Goal: Task Accomplishment & Management: Complete application form

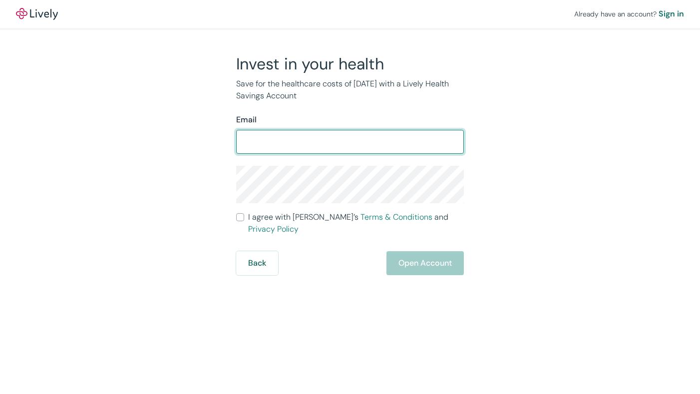
click at [274, 137] on input "Email" at bounding box center [350, 142] width 228 height 20
type input "serolcs@gmail.com"
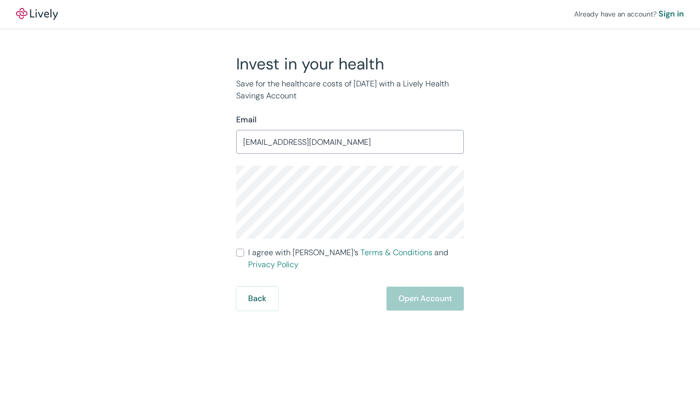
click at [241, 249] on input "I agree with Lively’s Terms & Conditions and Privacy Policy" at bounding box center [240, 253] width 8 height 8
checkbox input "true"
click at [425, 287] on button "Open Account" at bounding box center [424, 299] width 77 height 24
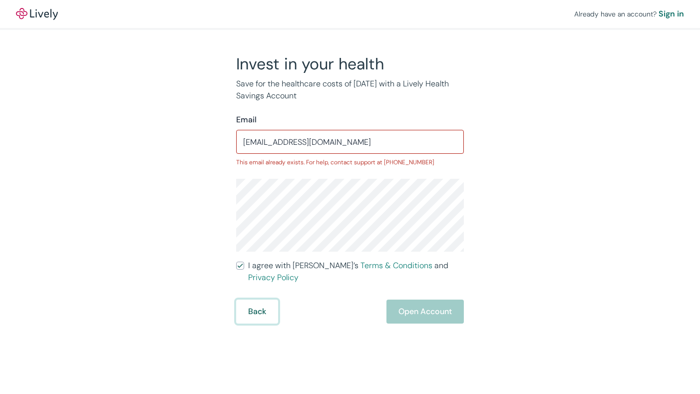
click at [254, 299] on button "Back" at bounding box center [257, 311] width 42 height 24
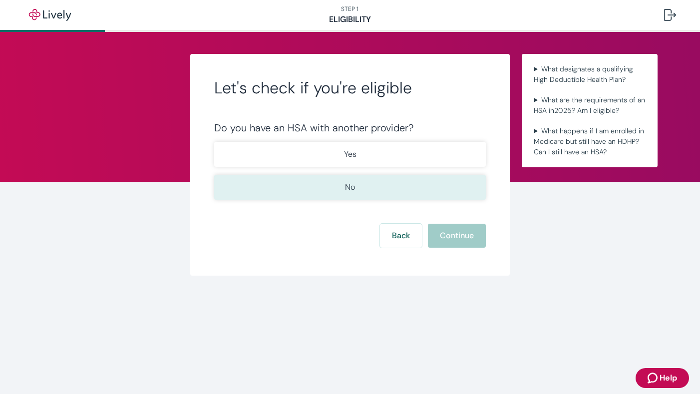
click at [368, 185] on button "No" at bounding box center [350, 187] width 272 height 25
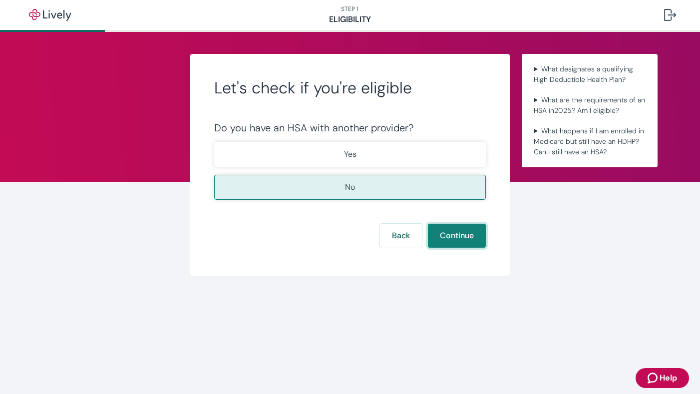
click at [452, 235] on button "Continue" at bounding box center [457, 236] width 58 height 24
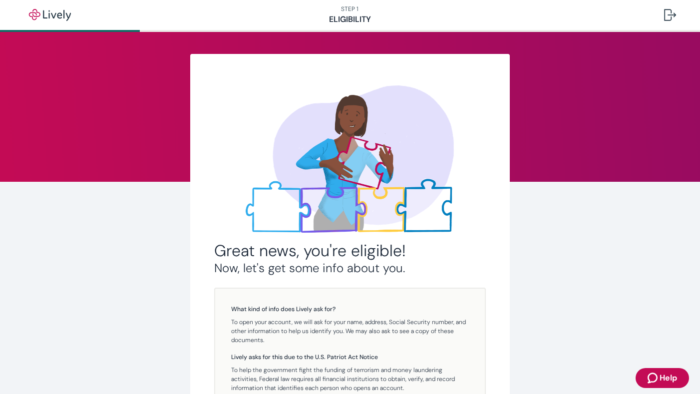
scroll to position [139, 0]
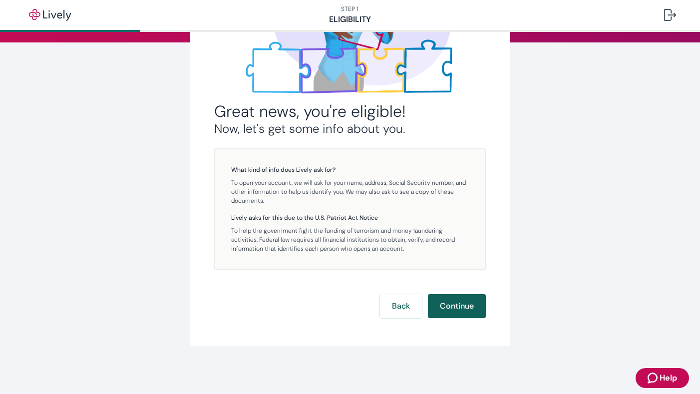
click at [452, 302] on button "Continue" at bounding box center [457, 306] width 58 height 24
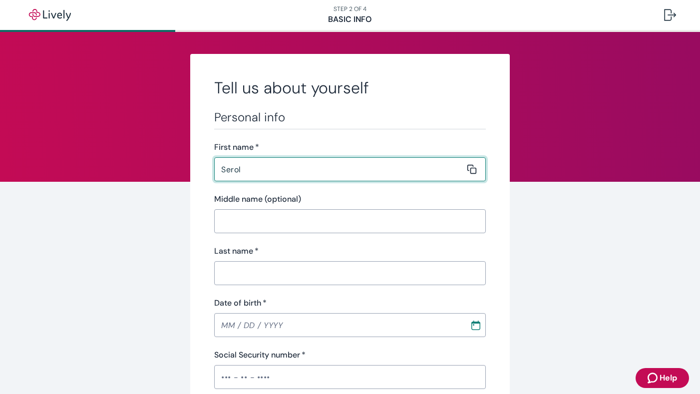
type input "Serol"
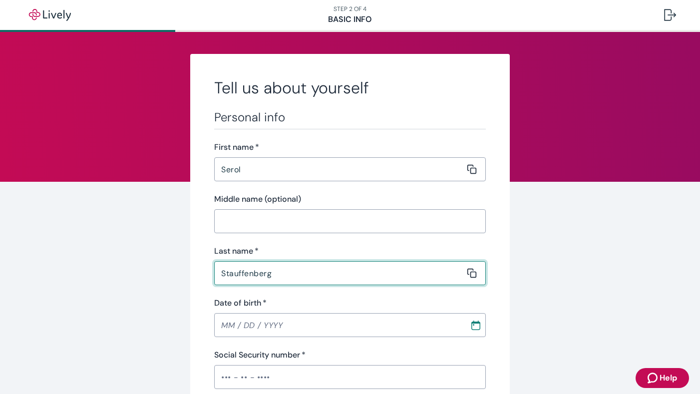
type input "Stauffenberg"
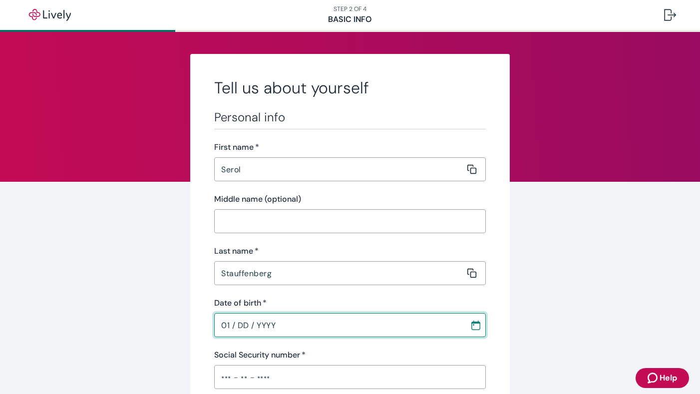
click at [222, 329] on input "01 / DD / YYYY" at bounding box center [338, 325] width 249 height 20
type input "[DATE]"
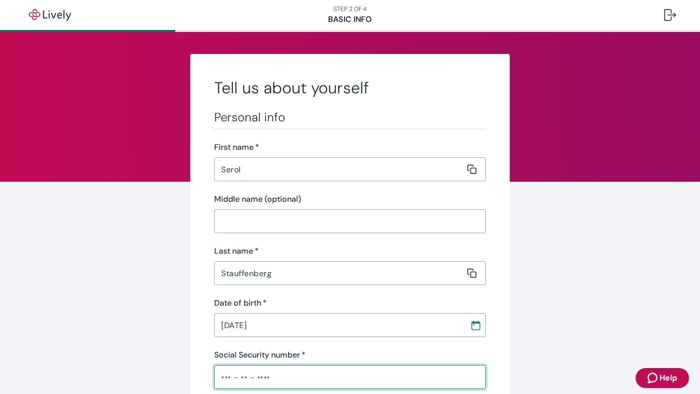
click at [229, 378] on input "Social Security number   *" at bounding box center [350, 377] width 272 height 20
type input "•••-••-8952"
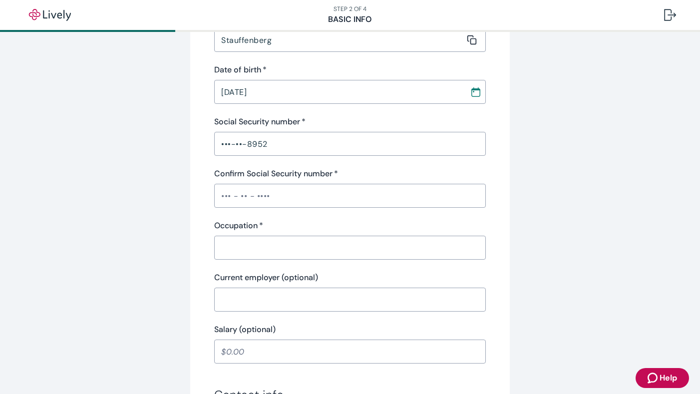
scroll to position [234, 0]
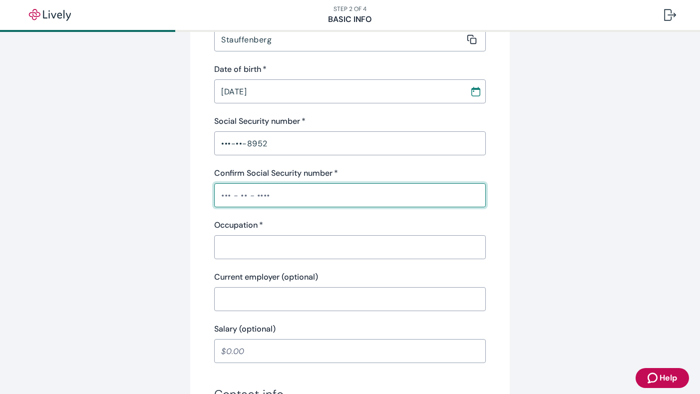
click at [267, 199] on input "Confirm Social Security number   *" at bounding box center [350, 195] width 272 height 20
type input "•••-••-8952"
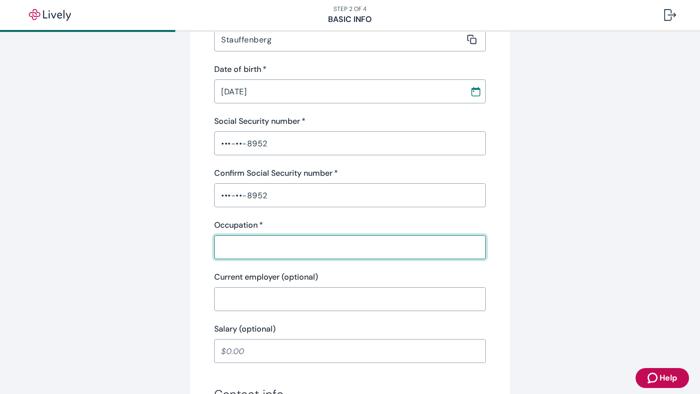
click at [243, 253] on input "Occupation   *" at bounding box center [346, 247] width 265 height 20
type input "Athletic Director"
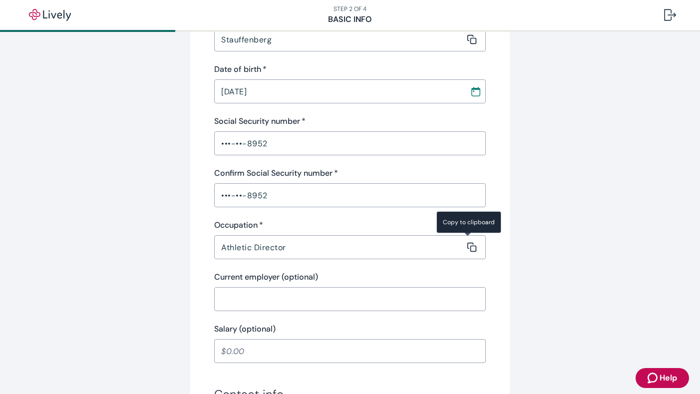
drag, startPoint x: 238, startPoint y: 303, endPoint x: 242, endPoint y: 298, distance: 6.4
click at [238, 303] on input "Current employer (optional)" at bounding box center [346, 299] width 265 height 20
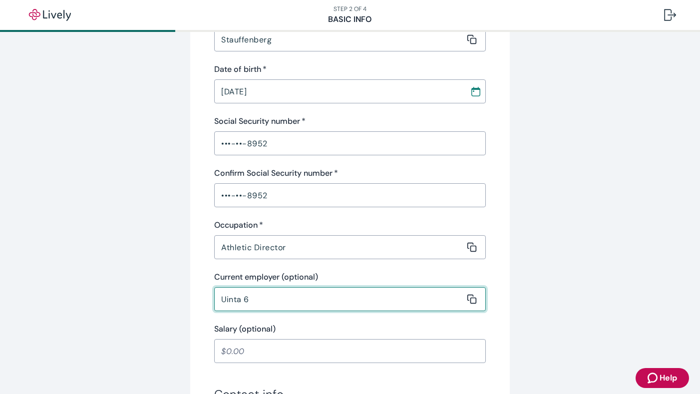
type input "Uinta 6"
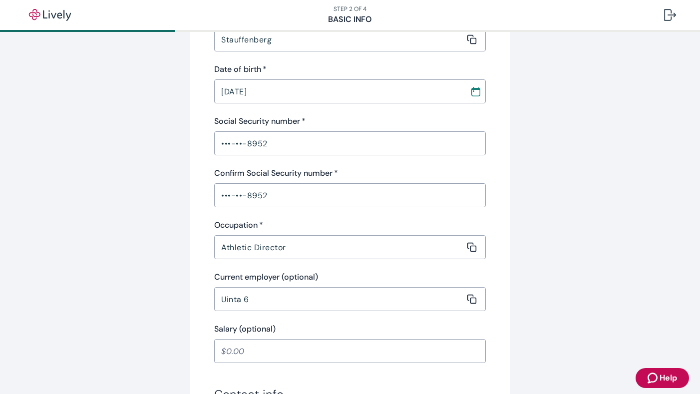
click at [241, 353] on input "Salary (optional)" at bounding box center [350, 351] width 272 height 20
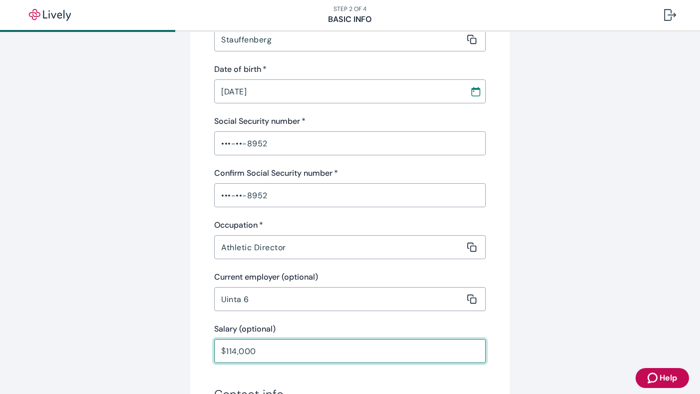
type input "114,000.00"
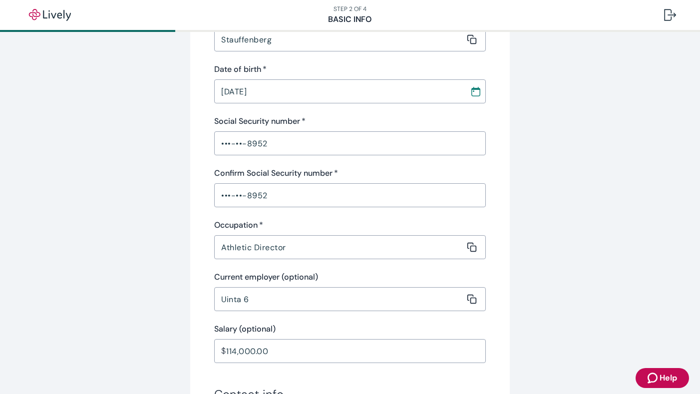
click at [573, 282] on div "Tell us about yourself Personal info First name   * Serol ​ Middle name (option…" at bounding box center [349, 285] width 479 height 931
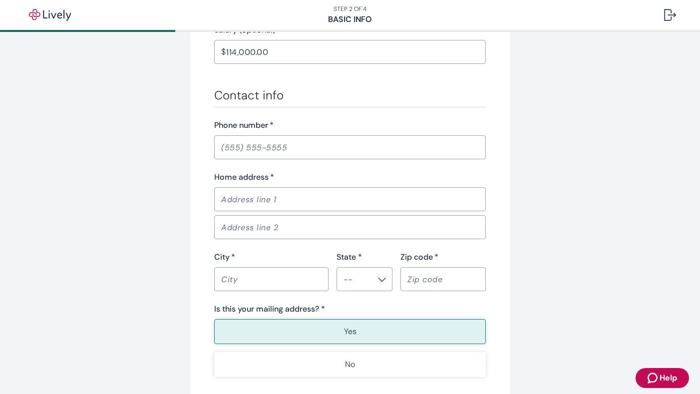
scroll to position [535, 0]
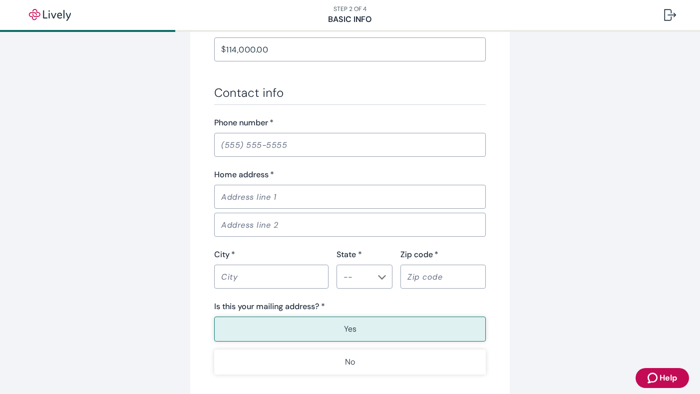
click at [306, 144] on input "Phone number   *" at bounding box center [350, 145] width 272 height 20
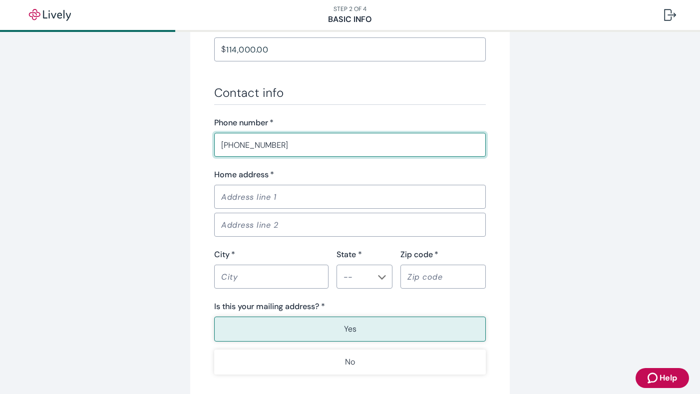
type input "(307) 840-2195"
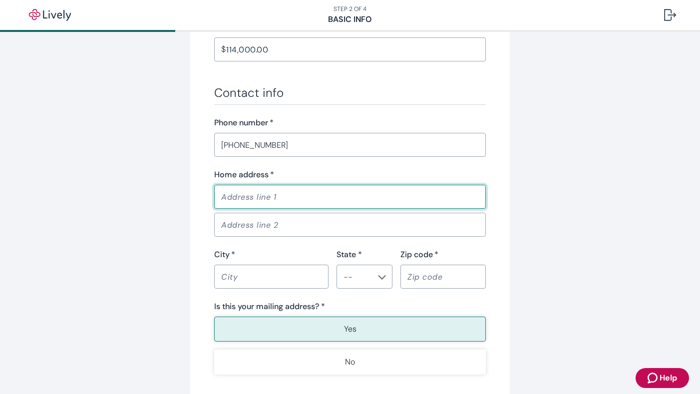
click at [267, 194] on input "Home address   *" at bounding box center [346, 197] width 265 height 20
type input "221 East Owen Avenue"
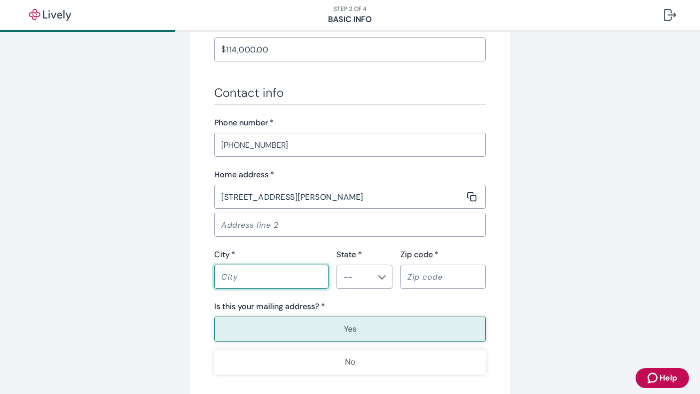
click at [275, 274] on input "City   *" at bounding box center [267, 277] width 107 height 20
type input "Lyman"
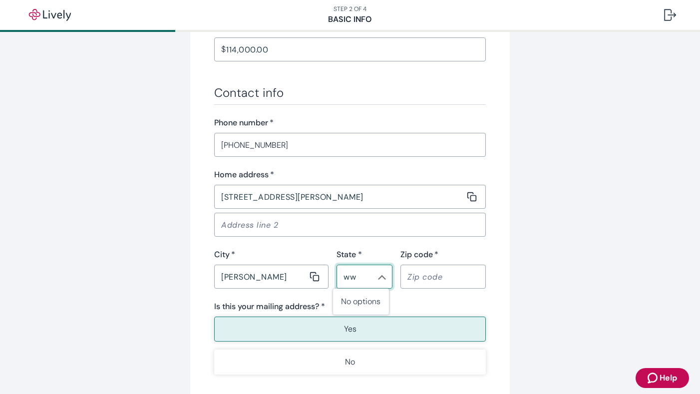
type input "w"
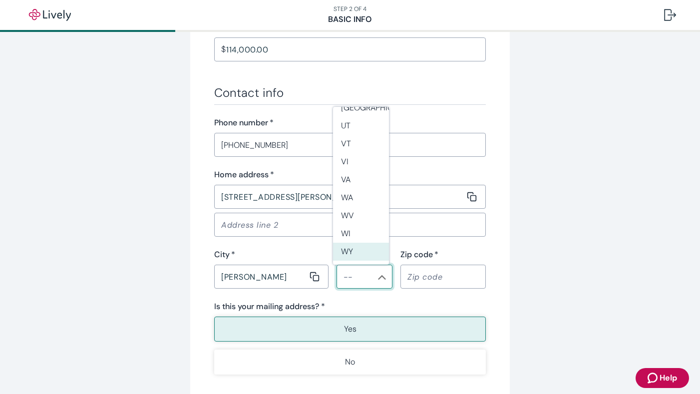
click at [347, 252] on li "WY" at bounding box center [361, 252] width 56 height 18
type input "WY"
drag, startPoint x: 412, startPoint y: 276, endPoint x: 424, endPoint y: 279, distance: 13.0
click at [415, 277] on input "Zip code   *" at bounding box center [439, 277] width 78 height 20
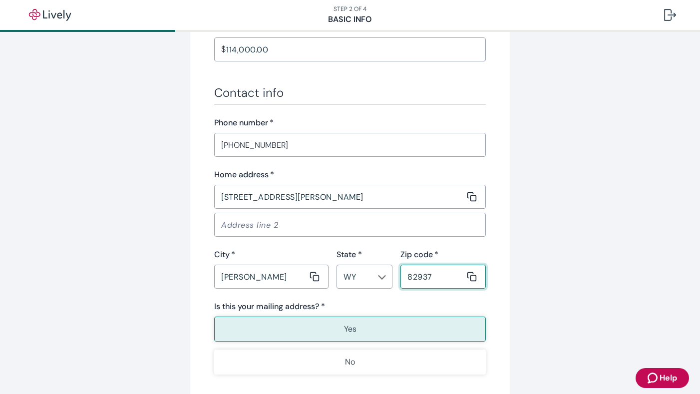
scroll to position [537, 0]
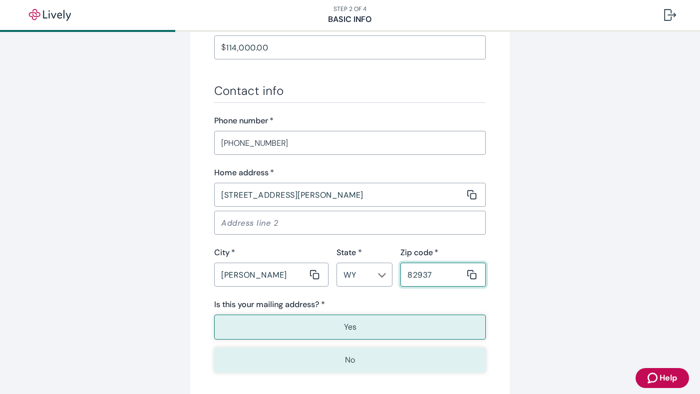
type input "82937"
click at [352, 362] on button "No" at bounding box center [350, 359] width 272 height 25
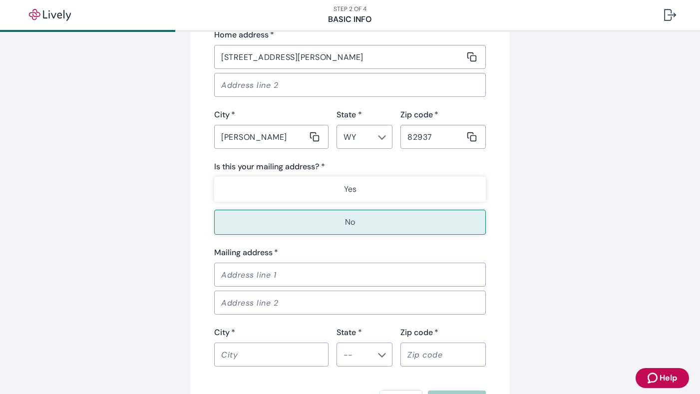
scroll to position [771, 0]
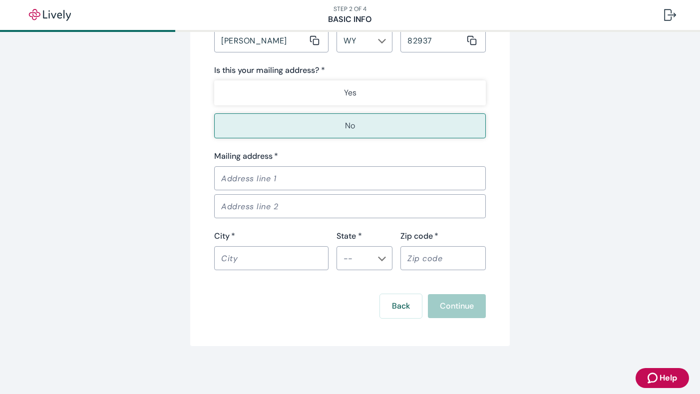
click at [284, 174] on input "Mailing address   *" at bounding box center [346, 178] width 265 height 20
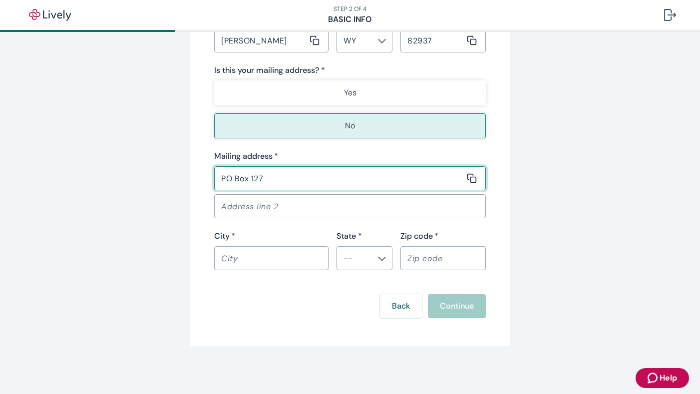
type input "PO Box 127"
click at [273, 266] on input "City   *" at bounding box center [267, 258] width 107 height 20
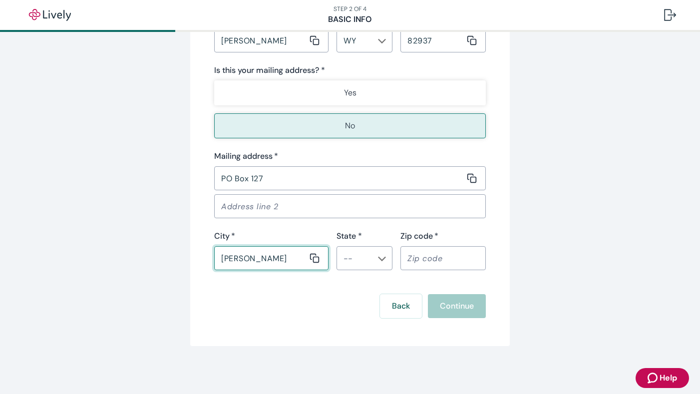
type input "Lyman"
click at [381, 258] on icon "Chevron icon" at bounding box center [382, 259] width 8 height 8
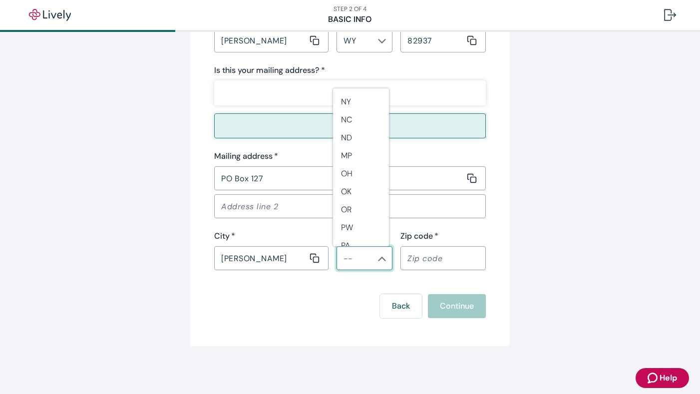
scroll to position [910, 0]
click at [351, 236] on li "WY" at bounding box center [361, 233] width 56 height 18
type input "WY"
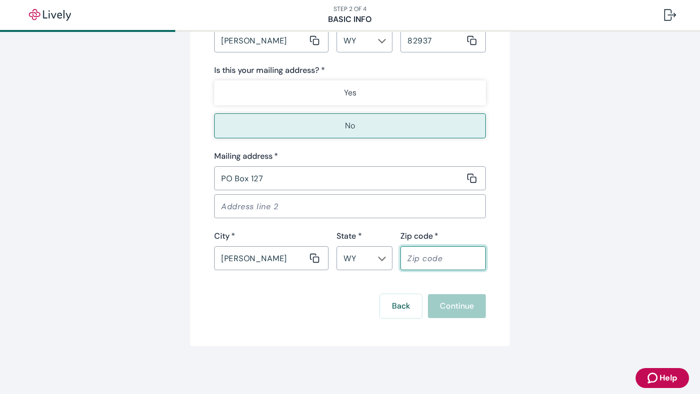
click at [423, 262] on input "Zip code   *" at bounding box center [439, 258] width 78 height 20
type input "82937"
click at [455, 307] on button "Continue" at bounding box center [457, 306] width 58 height 24
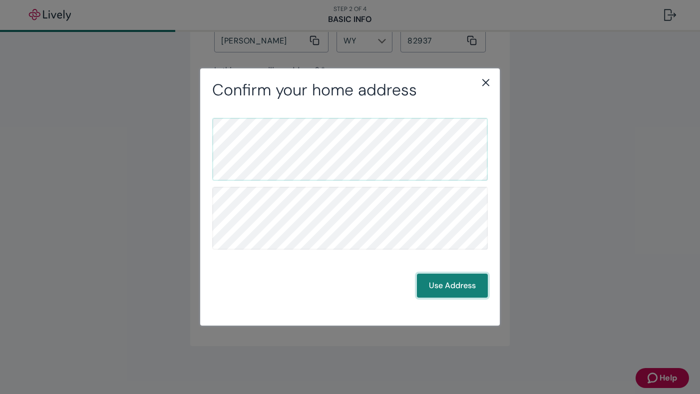
click at [455, 283] on button "Use Address" at bounding box center [452, 286] width 71 height 24
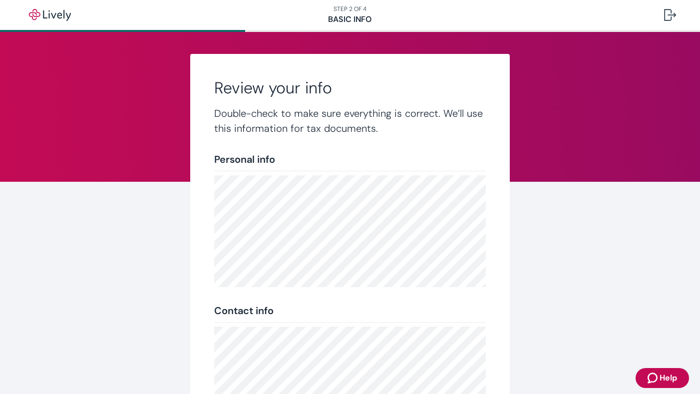
scroll to position [172, 0]
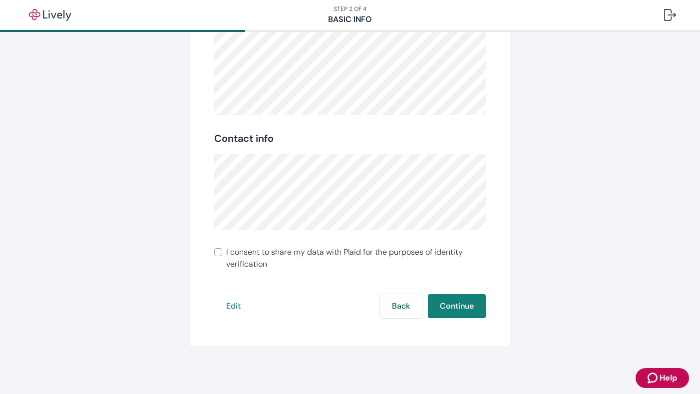
click at [215, 251] on input "I consent to share my data with Plaid for the purposes of identity verification" at bounding box center [218, 252] width 8 height 8
checkbox input "true"
click at [444, 304] on button "Continue" at bounding box center [457, 306] width 58 height 24
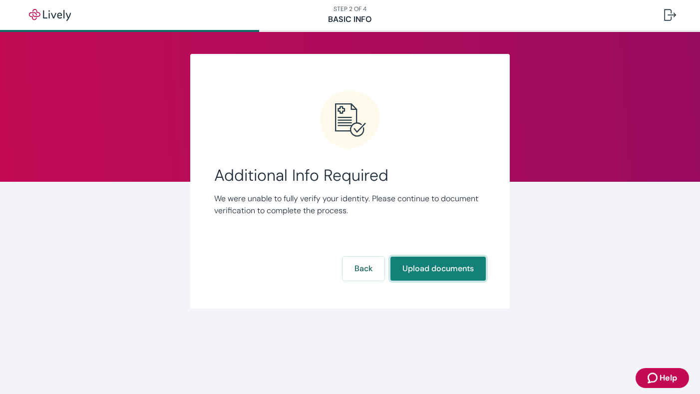
click at [447, 269] on button "Upload documents" at bounding box center [437, 269] width 95 height 24
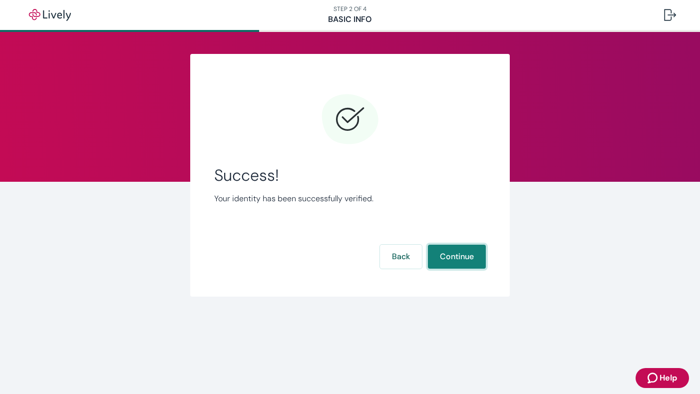
click at [460, 258] on button "Continue" at bounding box center [457, 257] width 58 height 24
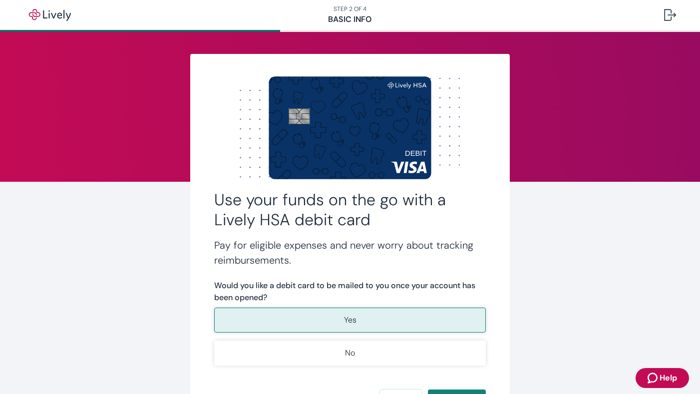
click at [354, 318] on button "Yes" at bounding box center [350, 319] width 272 height 25
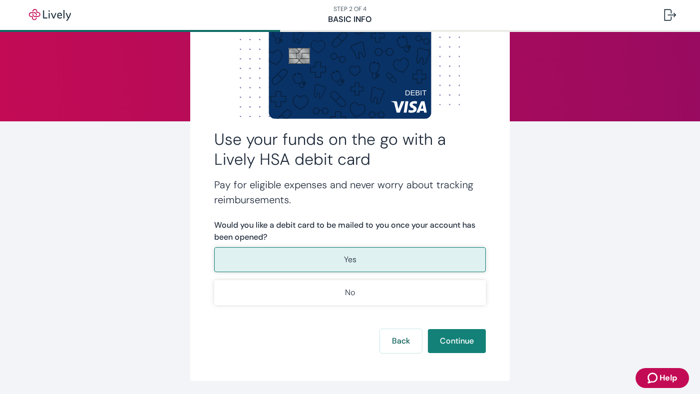
scroll to position [95, 0]
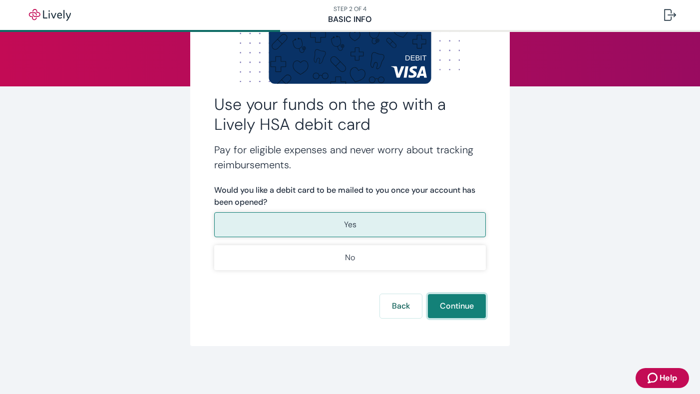
click at [449, 304] on button "Continue" at bounding box center [457, 306] width 58 height 24
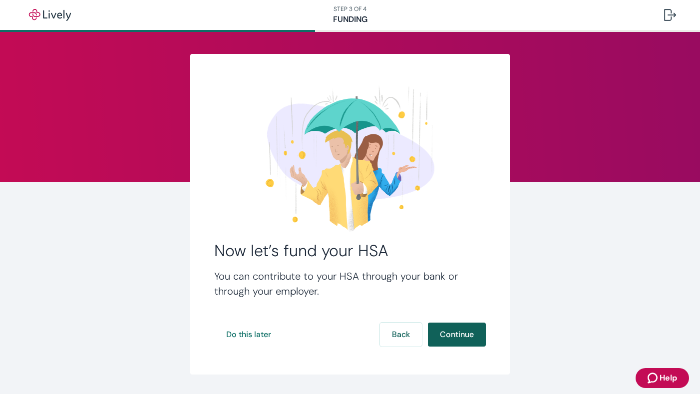
click at [458, 332] on button "Continue" at bounding box center [457, 334] width 58 height 24
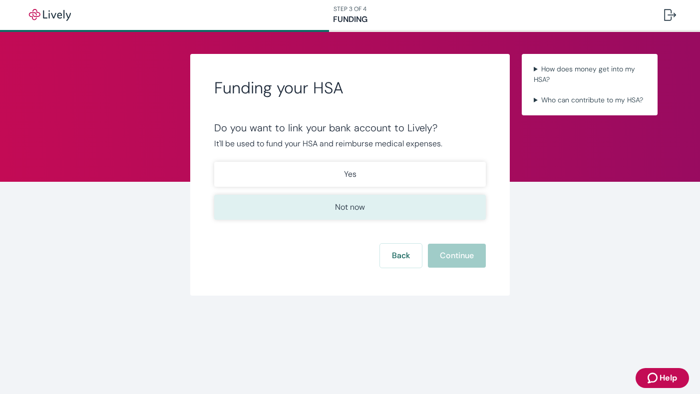
click at [355, 206] on p "Not now" at bounding box center [350, 207] width 30 height 12
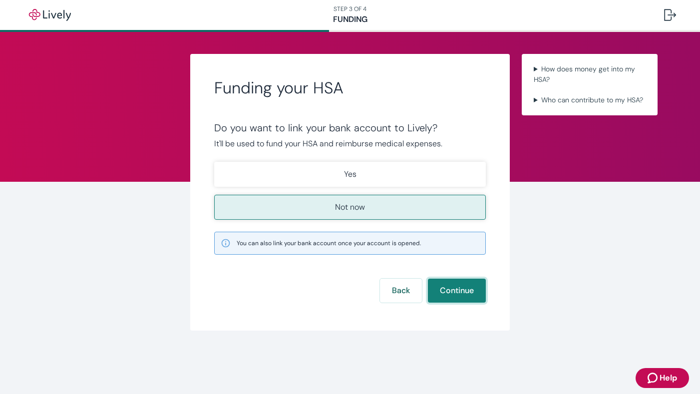
click at [458, 291] on button "Continue" at bounding box center [457, 291] width 58 height 24
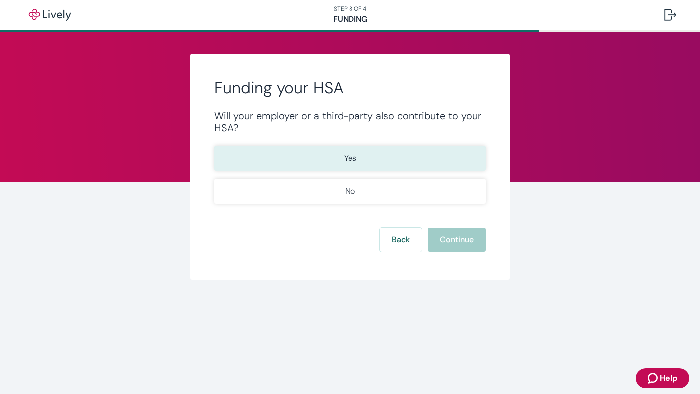
click at [355, 155] on p "Yes" at bounding box center [350, 158] width 12 height 12
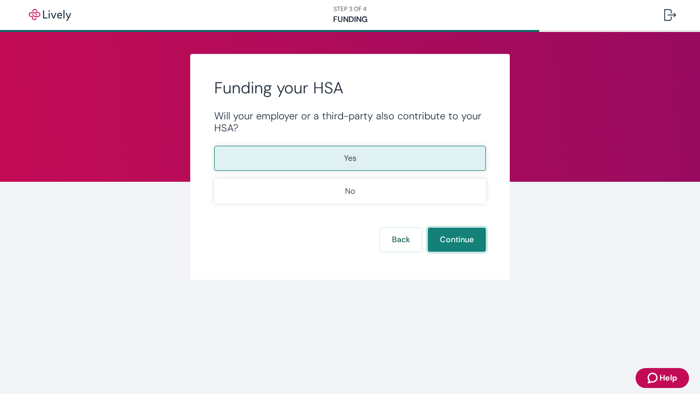
click at [453, 238] on button "Continue" at bounding box center [457, 240] width 58 height 24
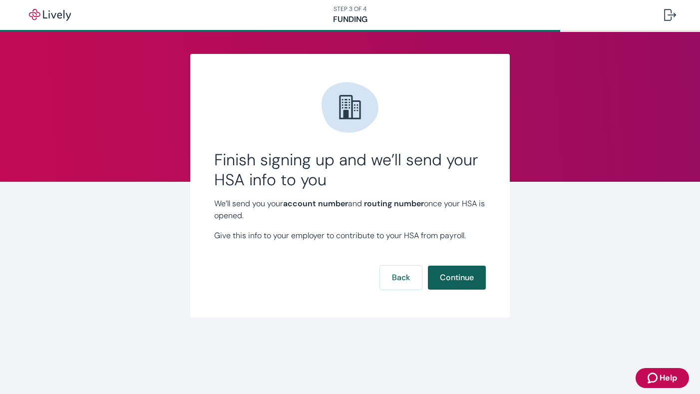
click at [457, 276] on button "Continue" at bounding box center [457, 278] width 58 height 24
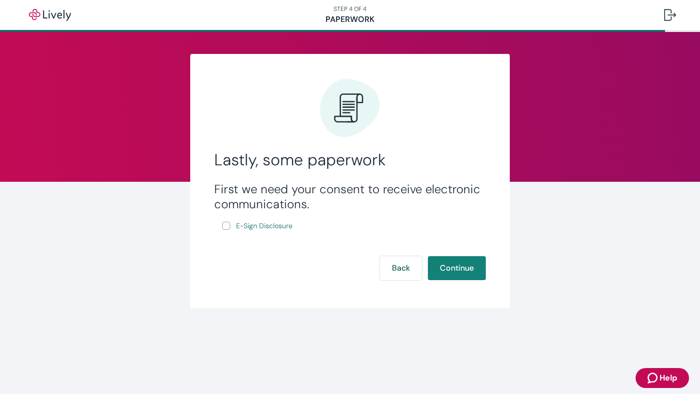
click at [229, 225] on input "E-Sign Disclosure" at bounding box center [226, 226] width 8 height 8
checkbox input "true"
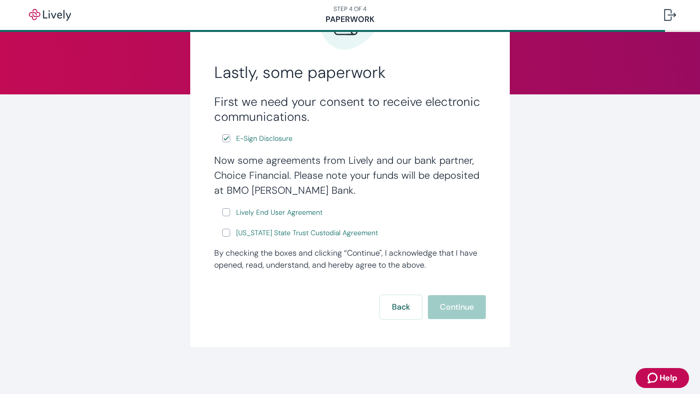
scroll to position [88, 0]
click at [224, 210] on input "Lively End User Agreement" at bounding box center [226, 212] width 8 height 8
checkbox input "true"
click at [223, 230] on input "Wyoming State Trust Custodial Agreement" at bounding box center [226, 232] width 8 height 8
checkbox input "true"
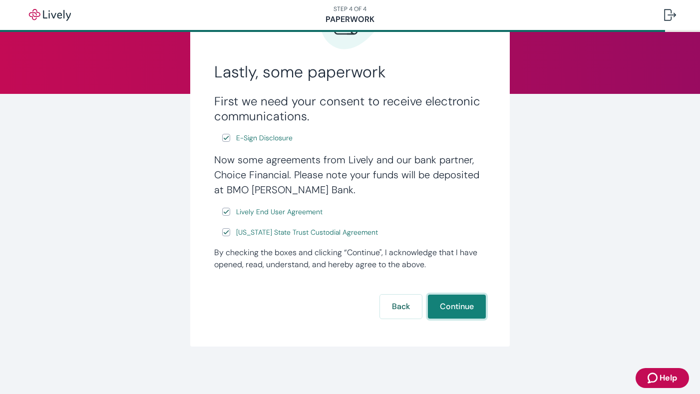
click at [452, 305] on button "Continue" at bounding box center [457, 306] width 58 height 24
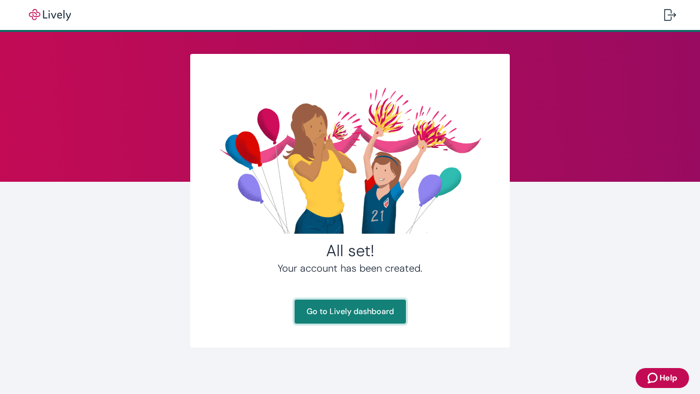
click at [348, 311] on link "Go to Lively dashboard" at bounding box center [349, 311] width 111 height 24
